Goal: Information Seeking & Learning: Learn about a topic

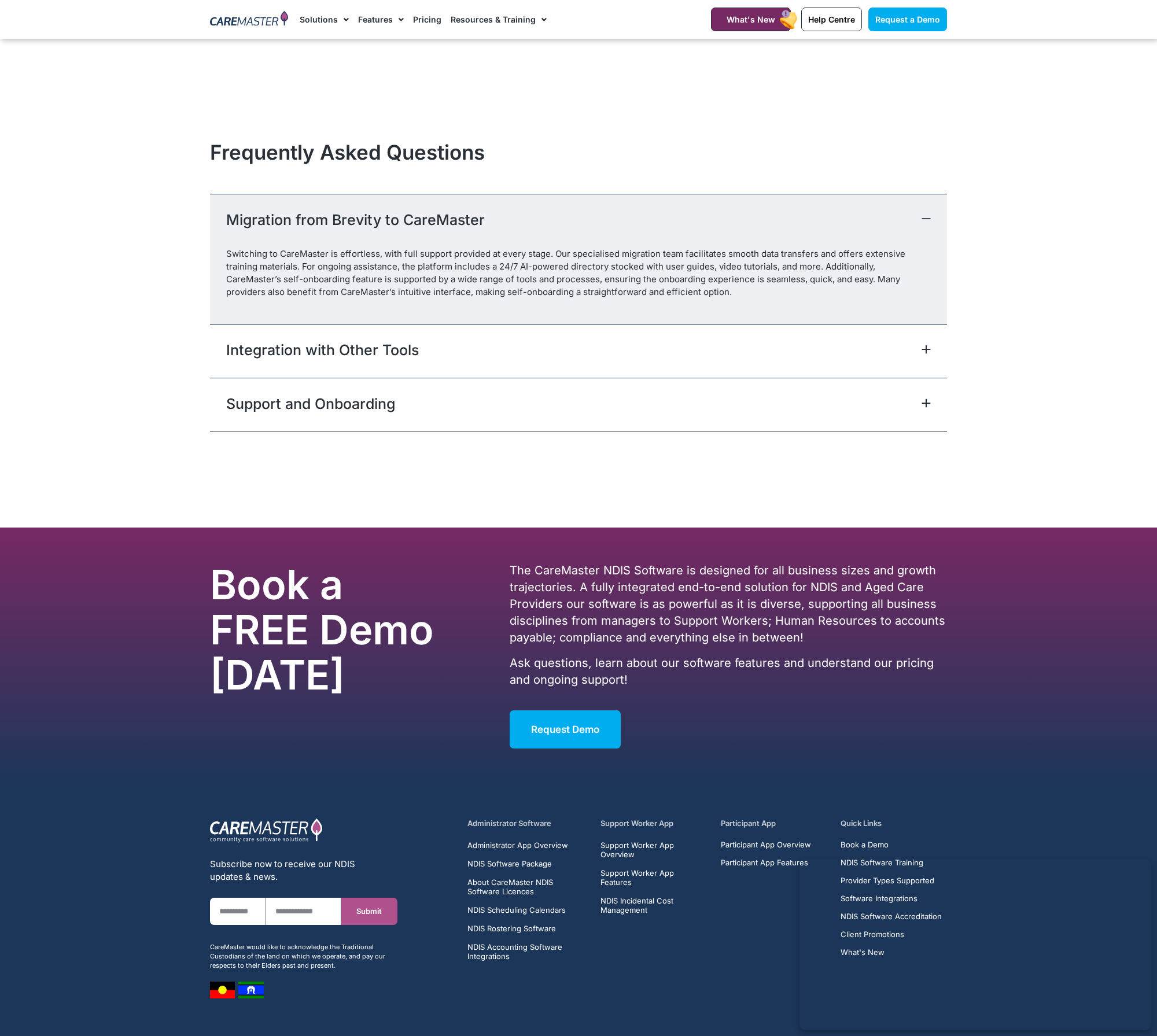
scroll to position [5091, 0]
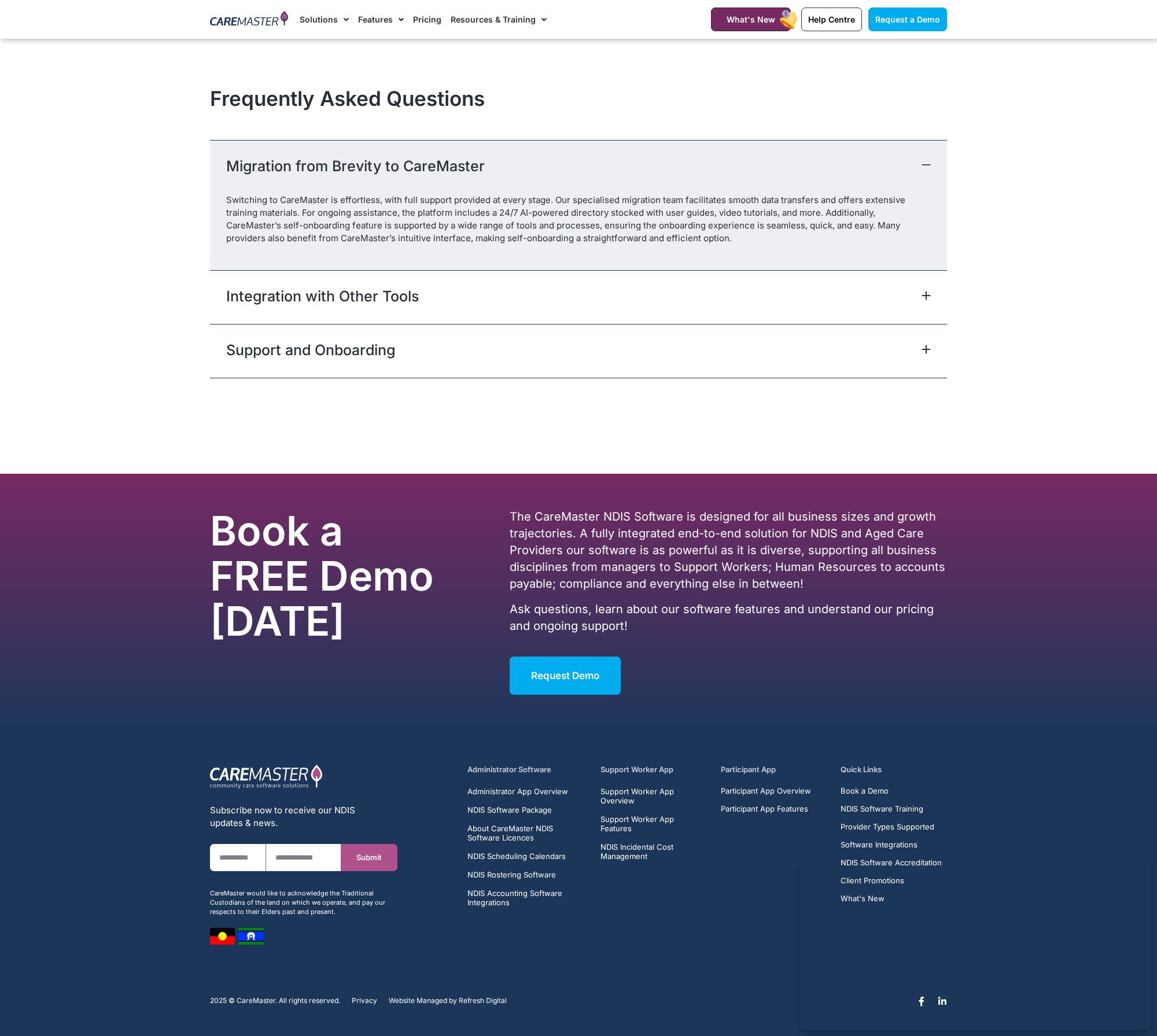
drag, startPoint x: 396, startPoint y: 739, endPoint x: 481, endPoint y: 798, distance: 103.5
click at [397, 739] on section "Subscribe now to receive our NDIS updates & news. First Name Email Submit CareM…" at bounding box center [578, 851] width 1157 height 244
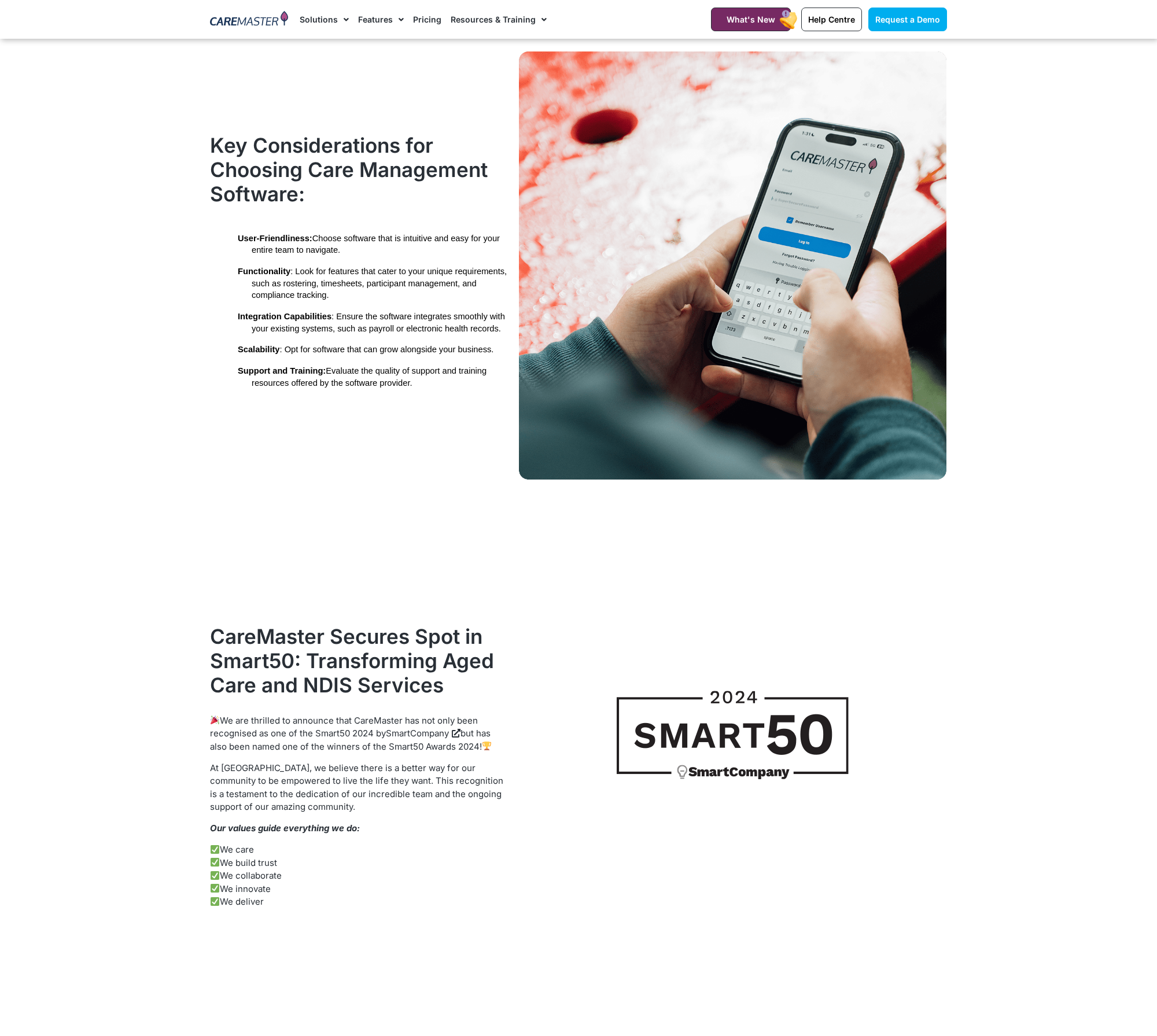
scroll to position [2009, 0]
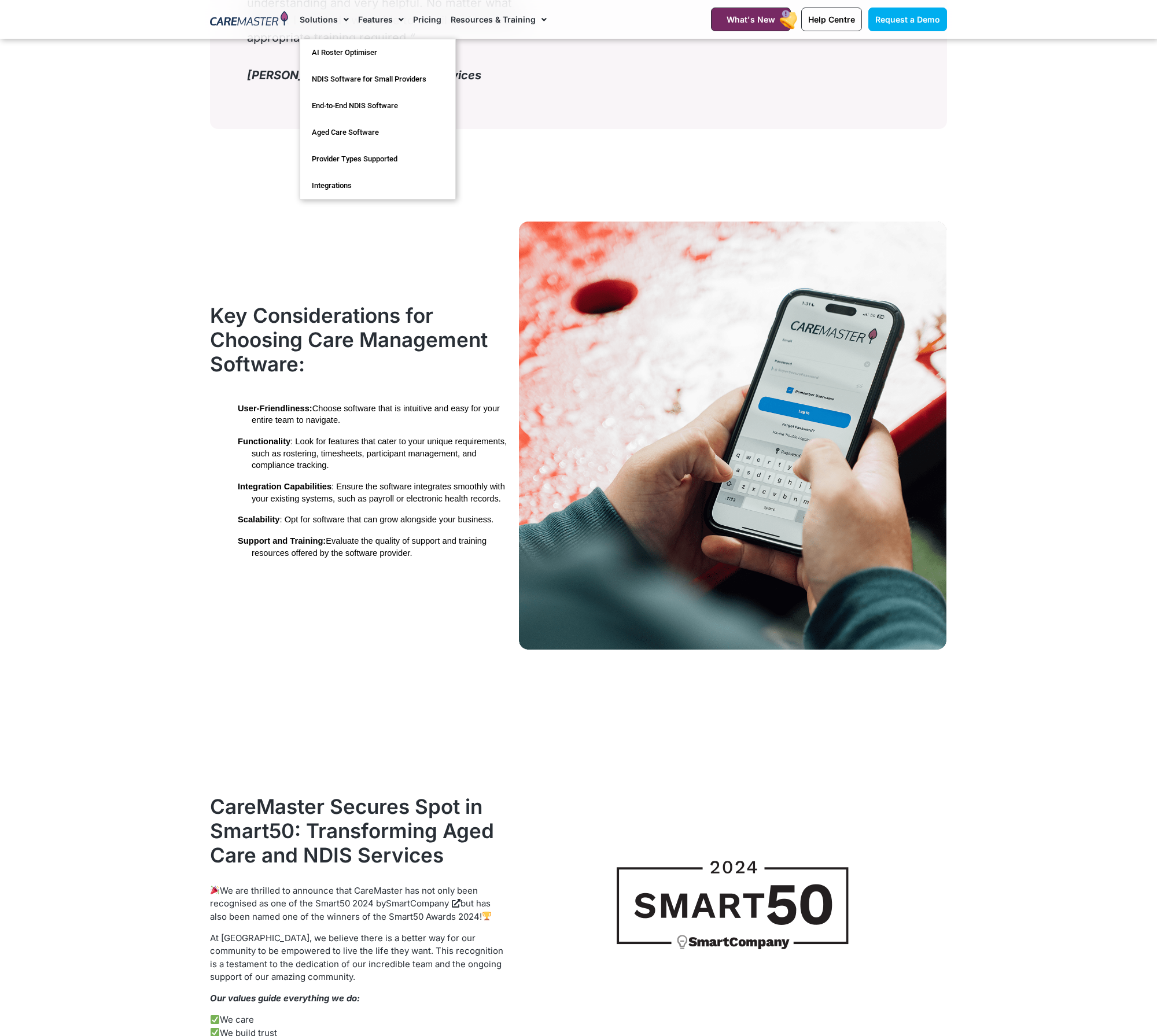
click at [334, 22] on link "Solutions" at bounding box center [324, 19] width 49 height 39
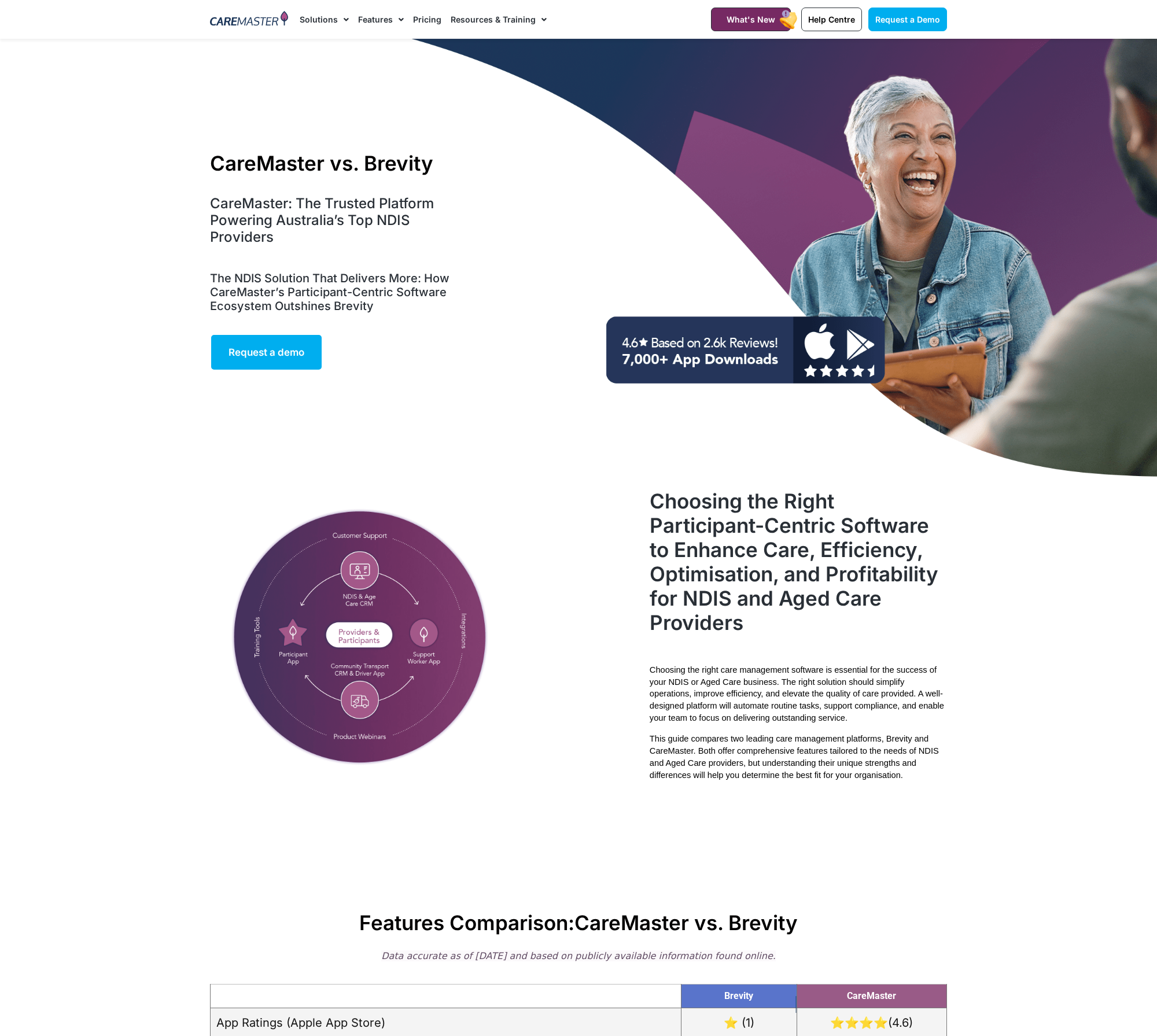
click at [332, 18] on link "Solutions" at bounding box center [324, 19] width 49 height 39
click at [363, 21] on link "Features" at bounding box center [381, 19] width 46 height 39
click at [376, 19] on link "Features" at bounding box center [381, 19] width 46 height 39
click at [488, 20] on link "Resources & Training" at bounding box center [499, 19] width 96 height 39
click at [420, 22] on link "Pricing" at bounding box center [427, 19] width 28 height 39
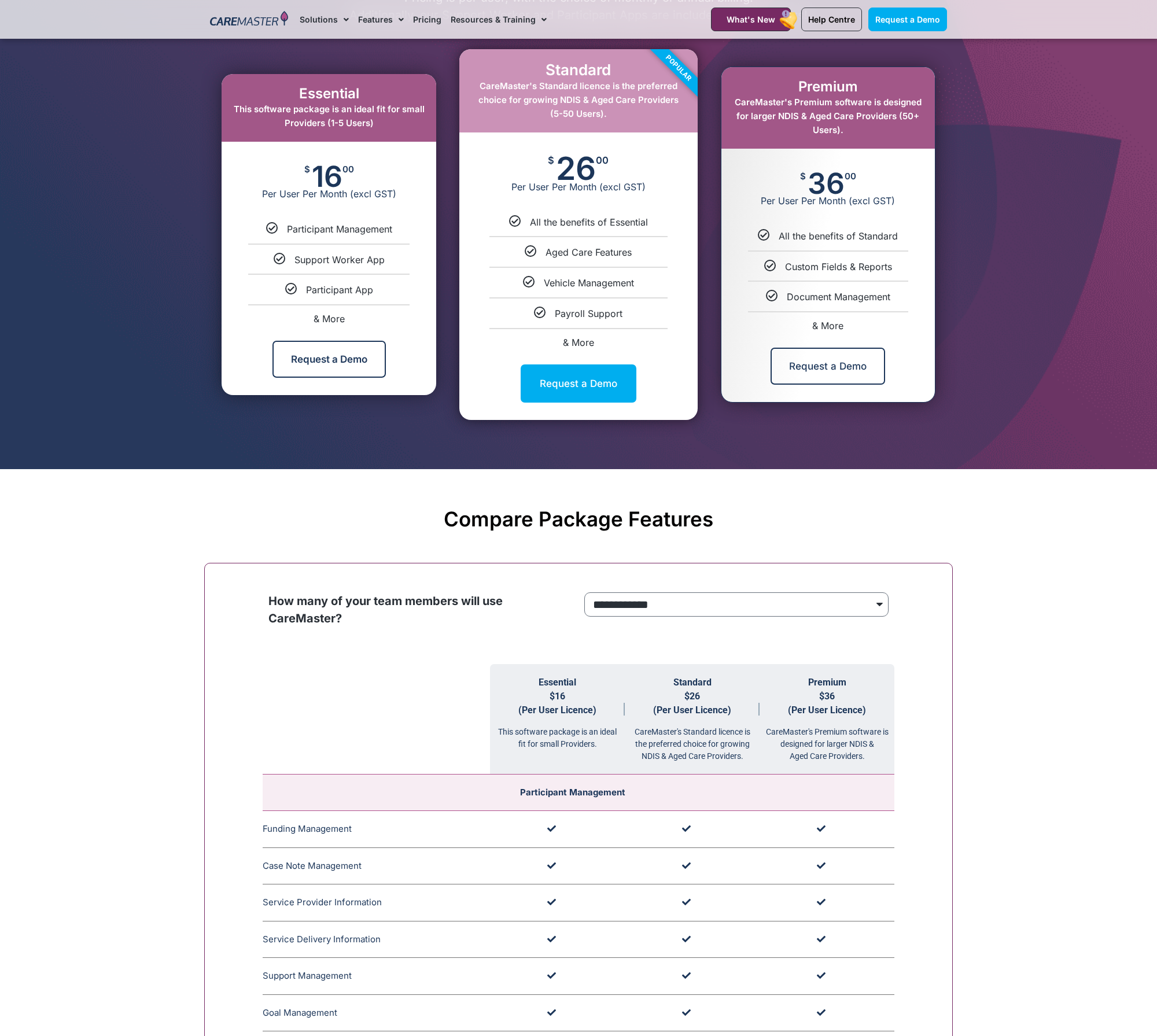
scroll to position [210, 0]
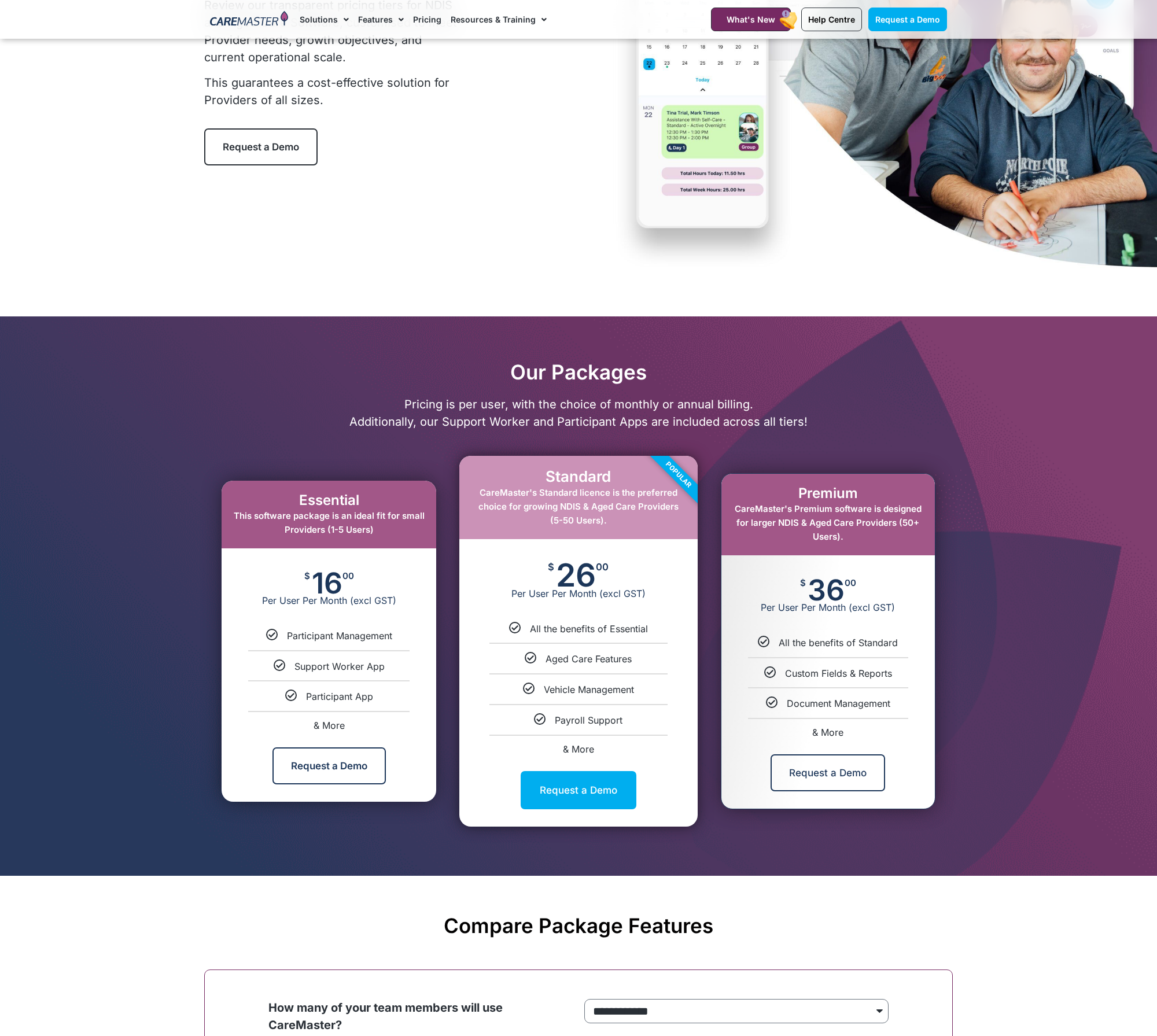
click at [256, 19] on img at bounding box center [249, 20] width 78 height 18
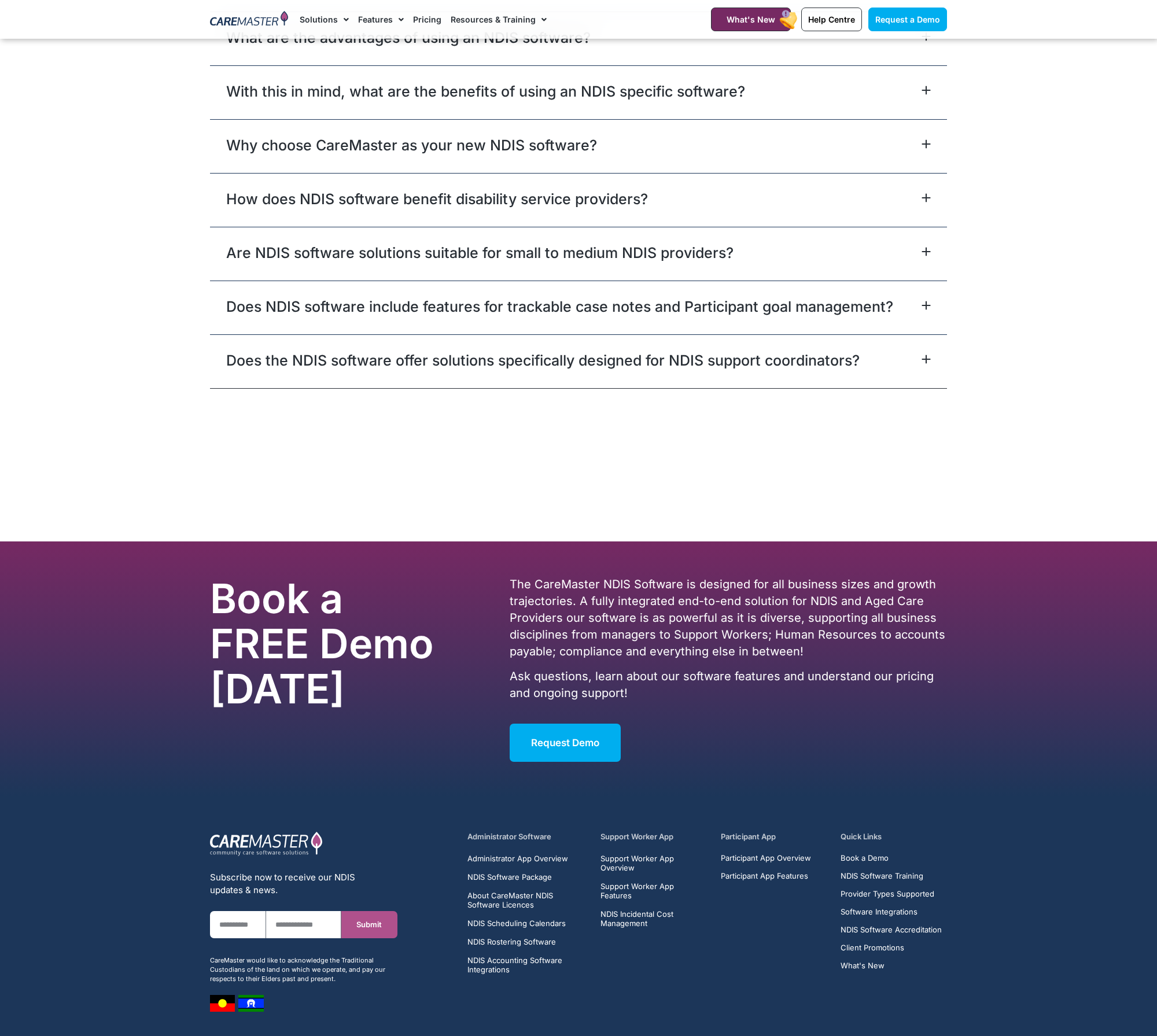
scroll to position [6878, 0]
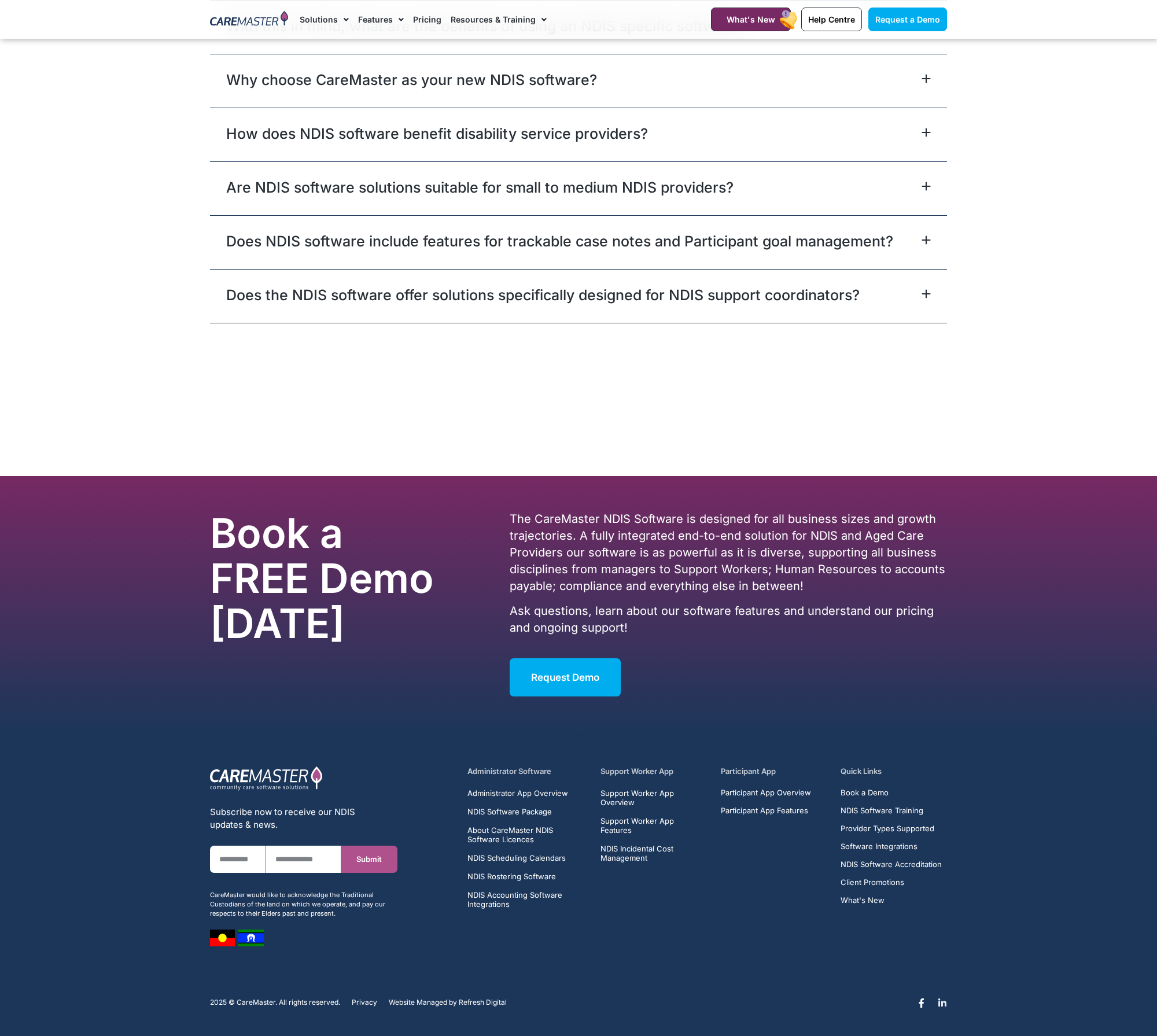
click at [943, 1001] on icon at bounding box center [942, 1003] width 9 height 9
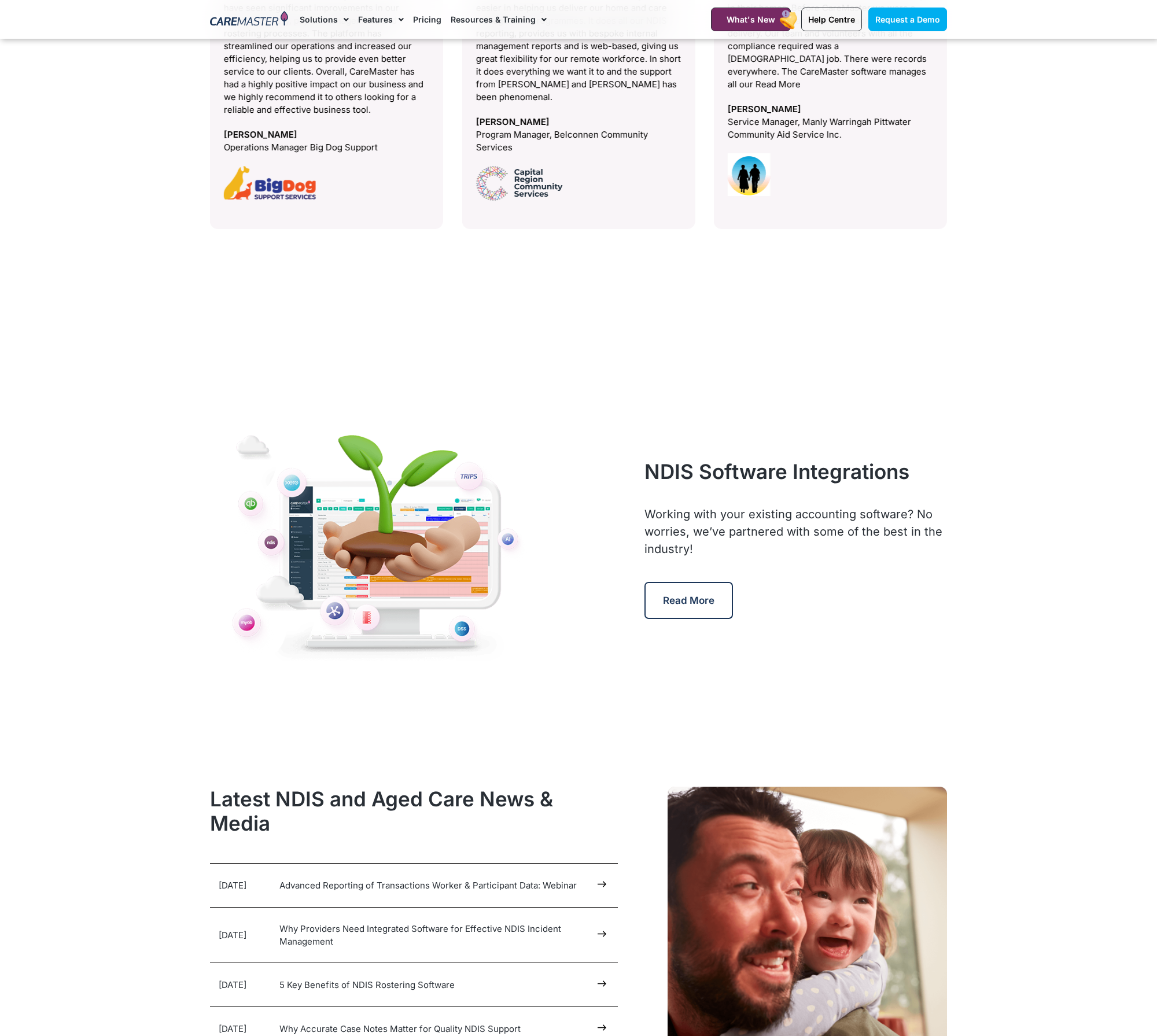
scroll to position [5046, 0]
